Goal: Task Accomplishment & Management: Manage account settings

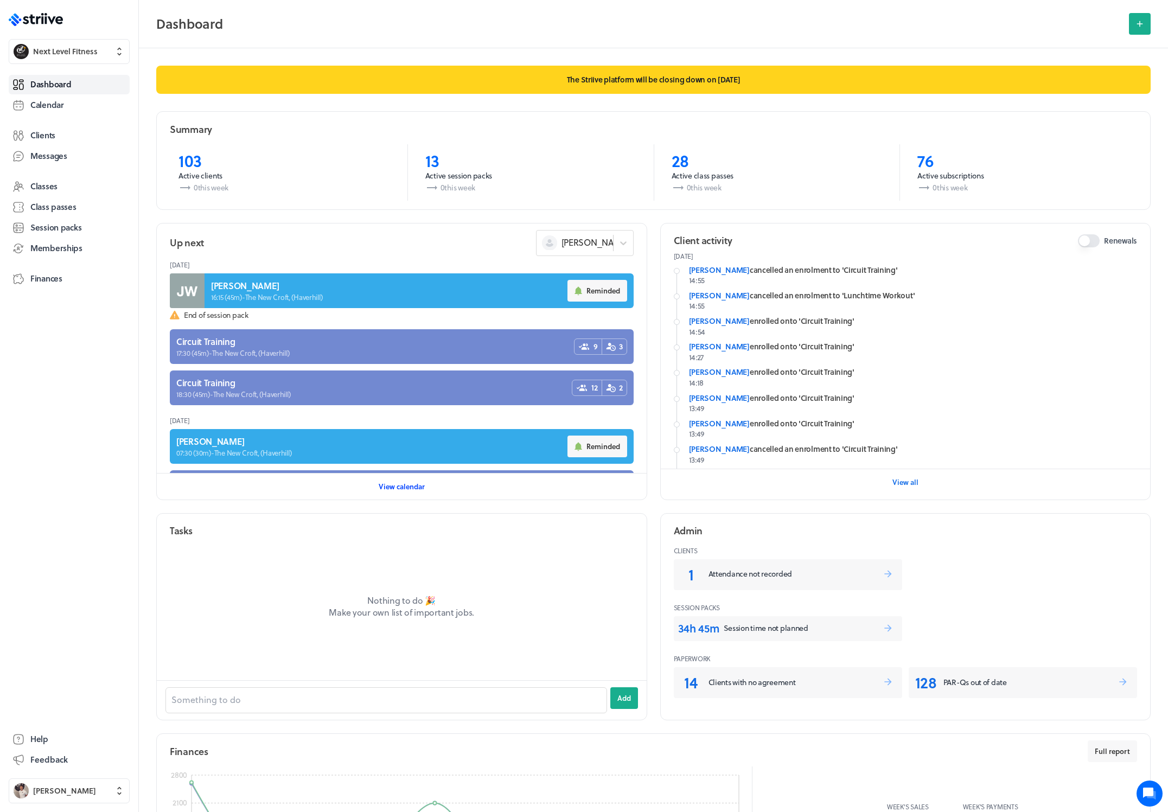
click at [410, 485] on span "View calendar" at bounding box center [402, 487] width 46 height 10
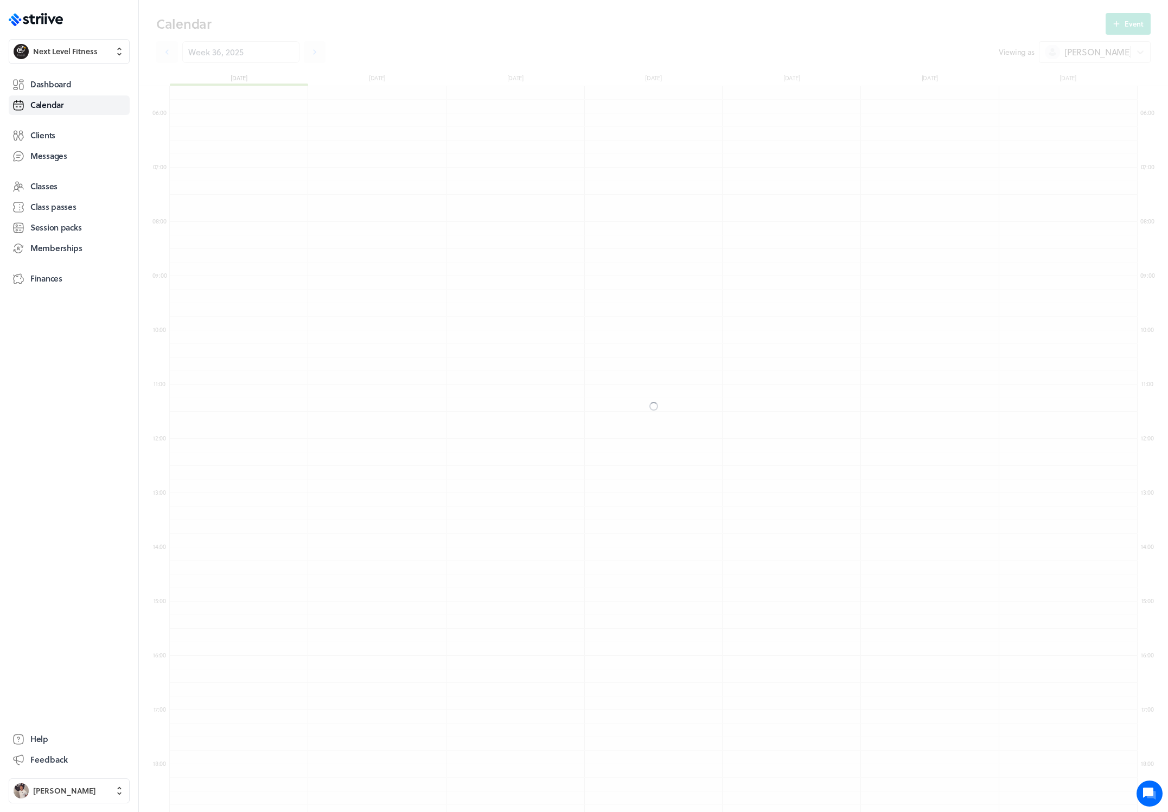
scroll to position [1303, 968]
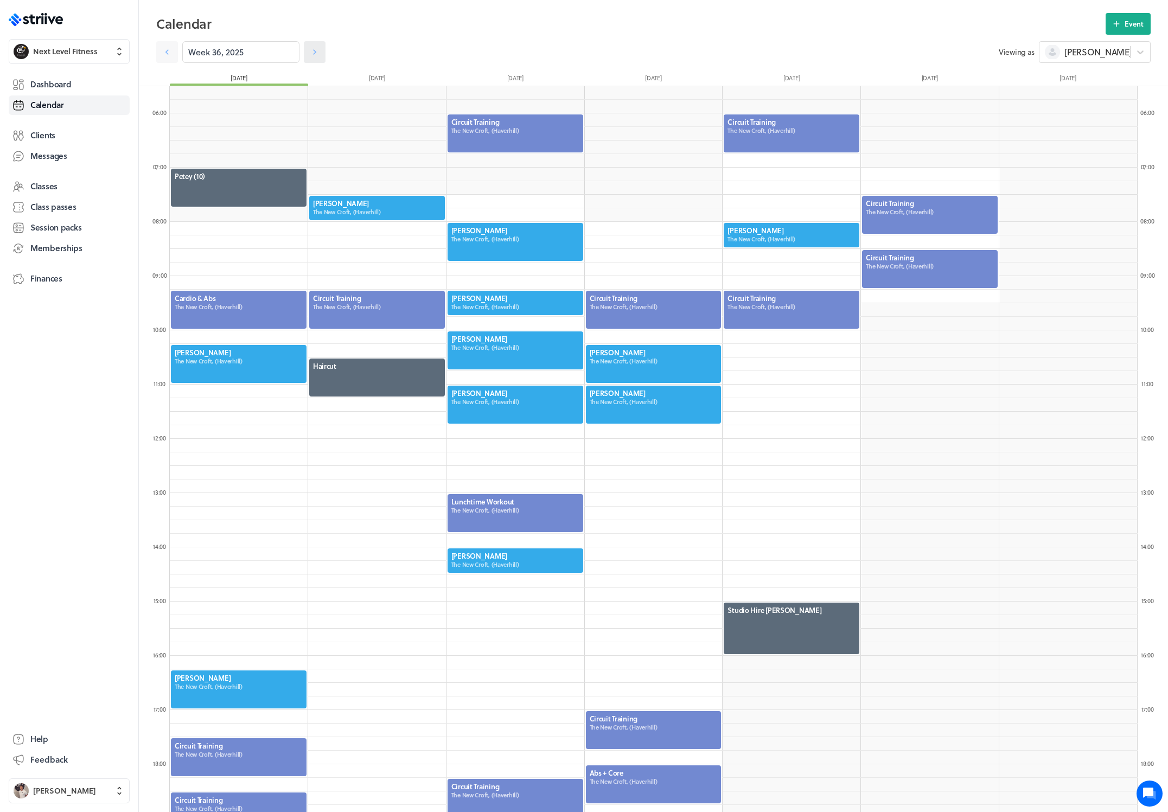
click at [313, 52] on icon at bounding box center [314, 51] width 3 height 5
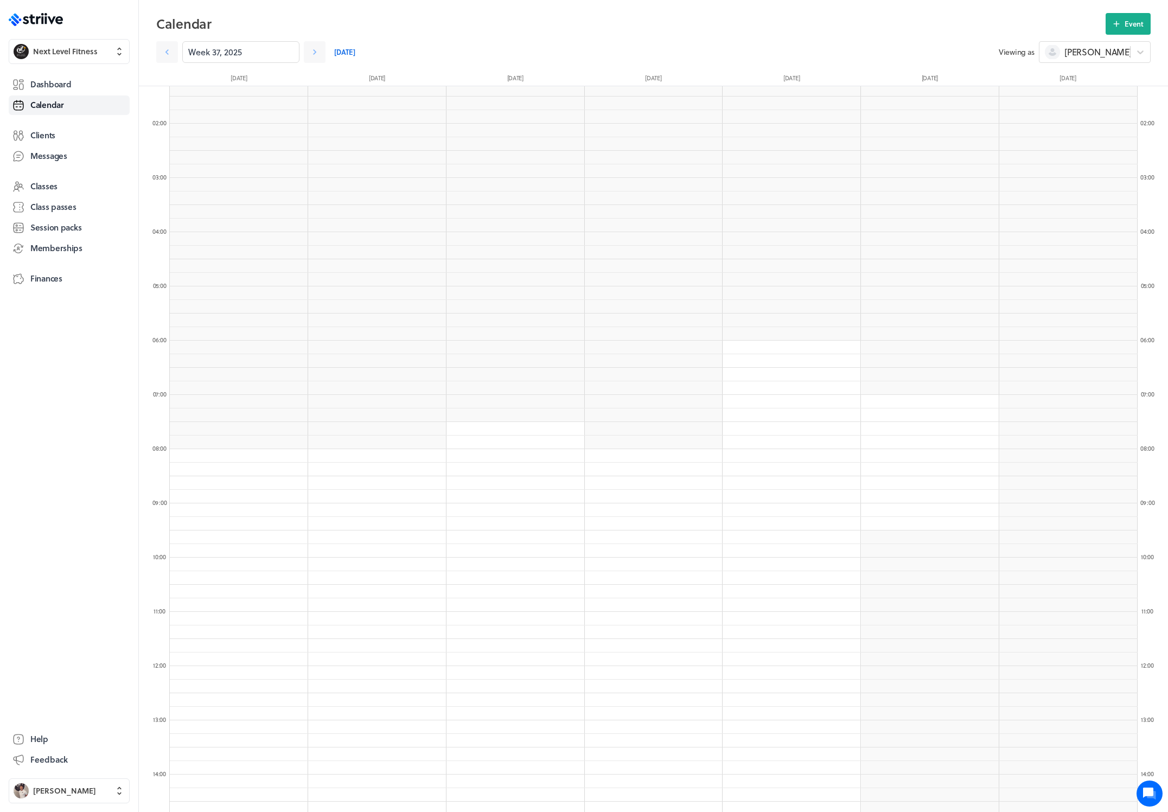
scroll to position [143, 0]
click at [309, 47] on icon at bounding box center [314, 52] width 11 height 11
click at [166, 49] on icon at bounding box center [167, 52] width 11 height 11
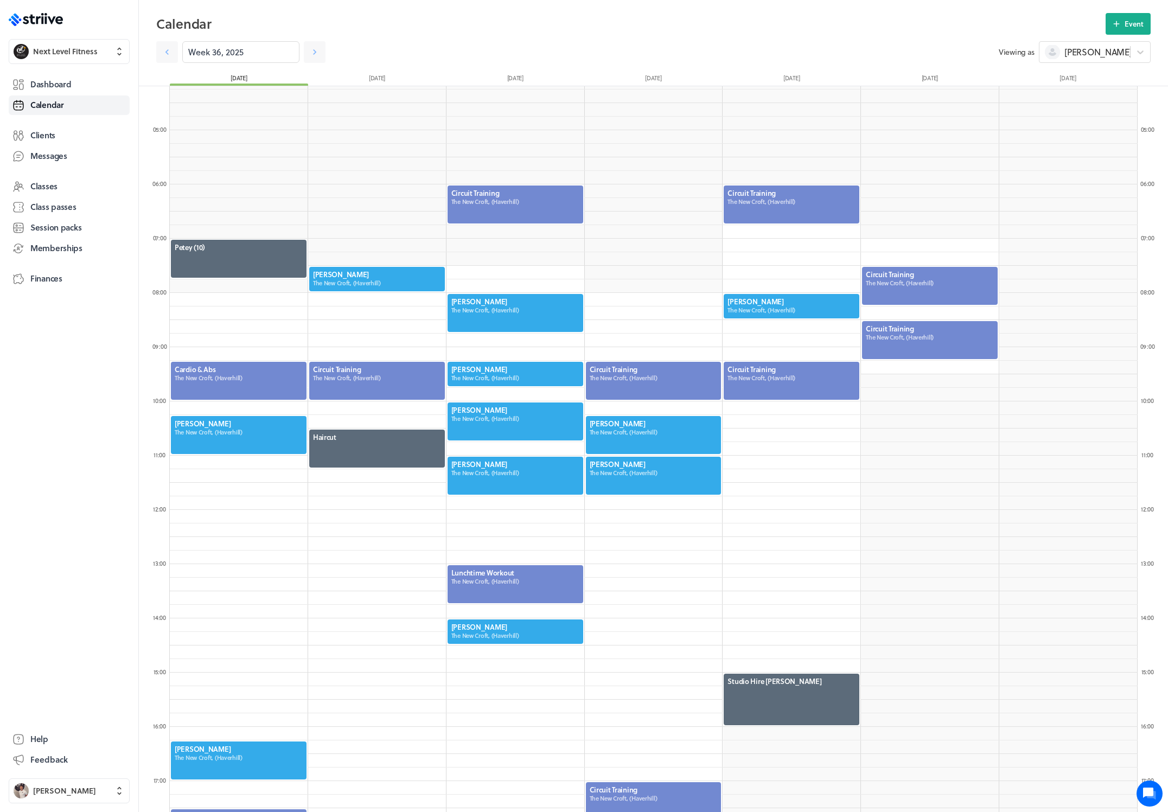
scroll to position [280, 0]
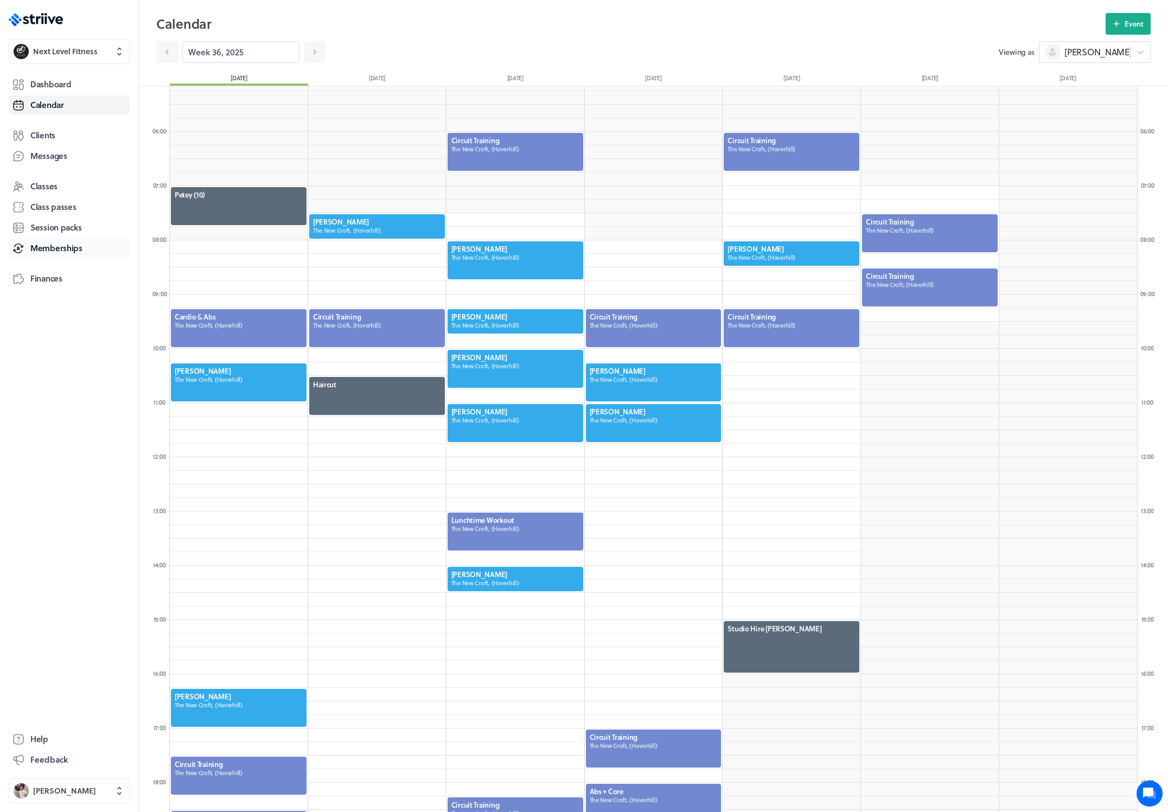
click at [53, 250] on span "Memberships" at bounding box center [56, 248] width 52 height 11
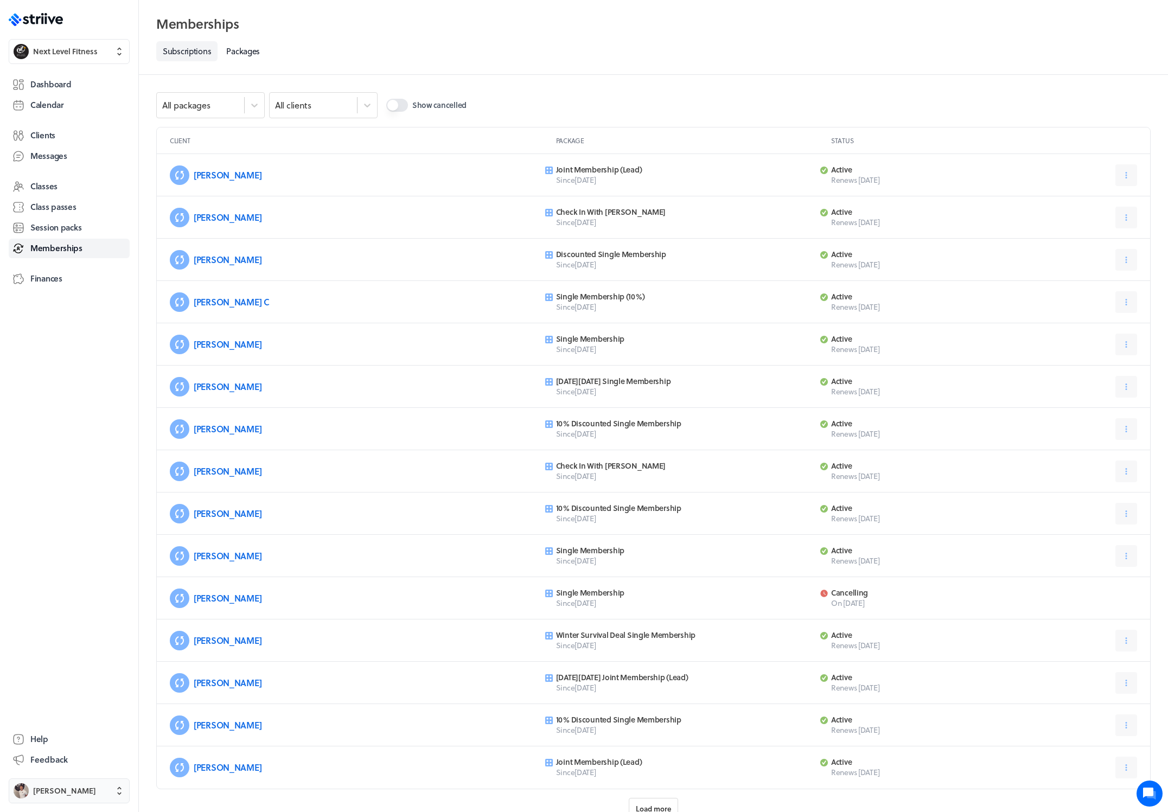
click at [56, 794] on span "Ben Robinson" at bounding box center [64, 791] width 63 height 11
click at [64, 779] on button "Sign out" at bounding box center [69, 782] width 112 height 17
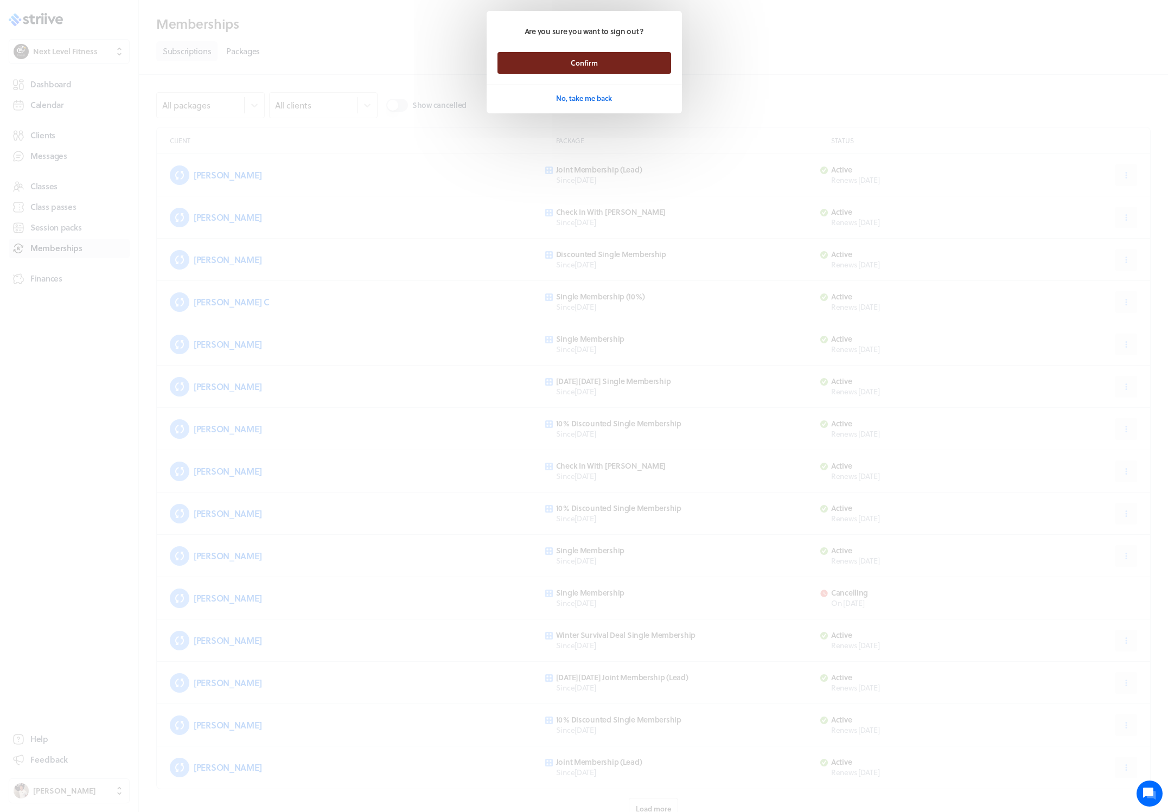
click at [572, 67] on span "Confirm" at bounding box center [584, 63] width 27 height 10
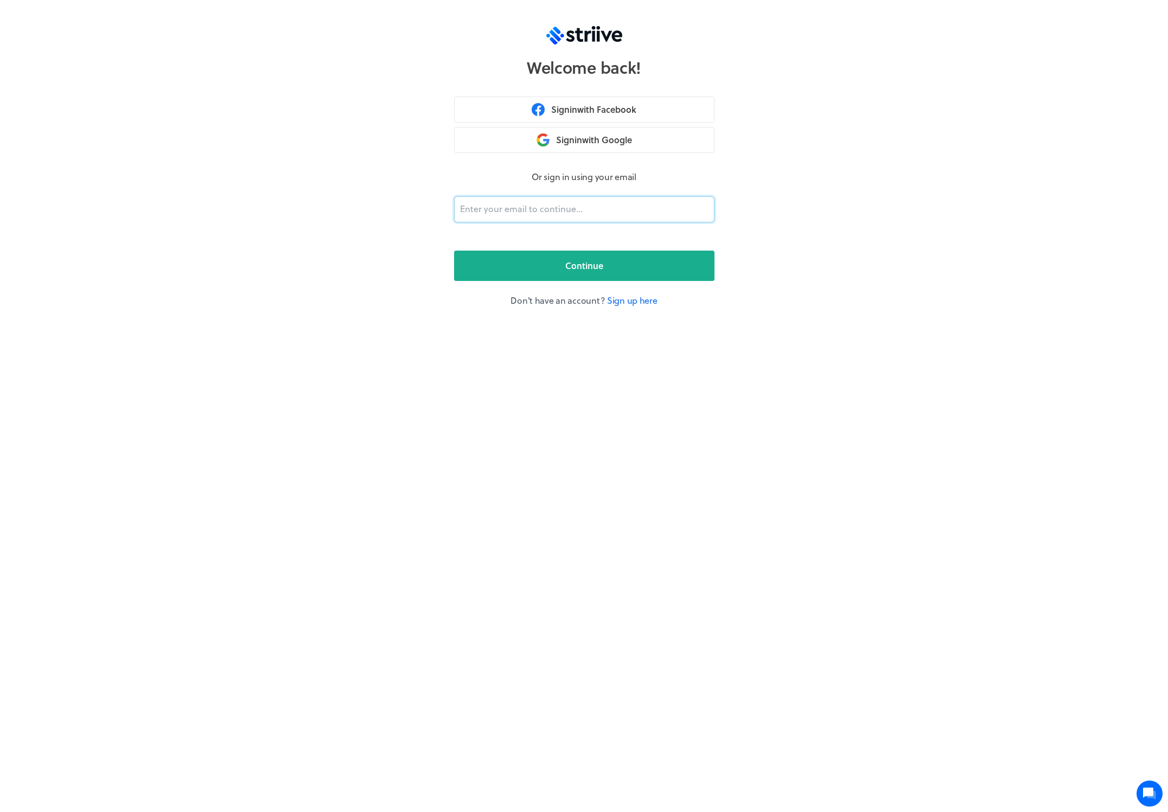
click at [511, 209] on input "email" at bounding box center [584, 209] width 261 height 26
type input "[PERSON_NAME][EMAIL_ADDRESS][DOMAIN_NAME]"
